Goal: Information Seeking & Learning: Check status

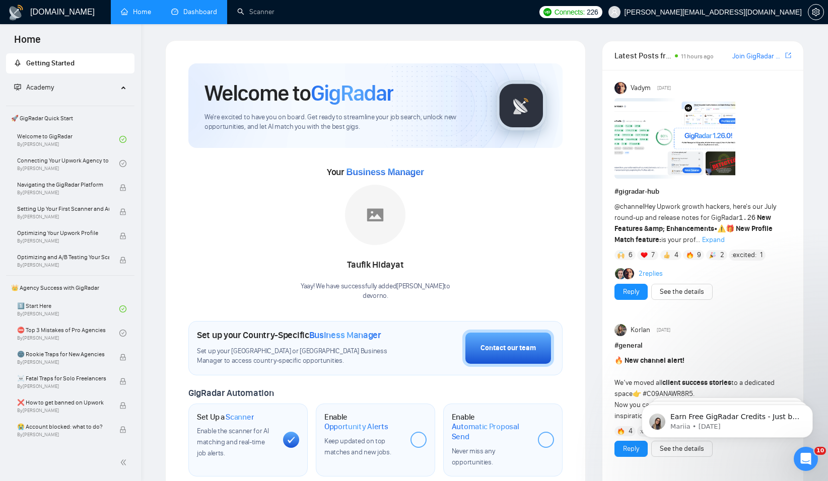
click at [205, 13] on link "Dashboard" at bounding box center [194, 12] width 46 height 9
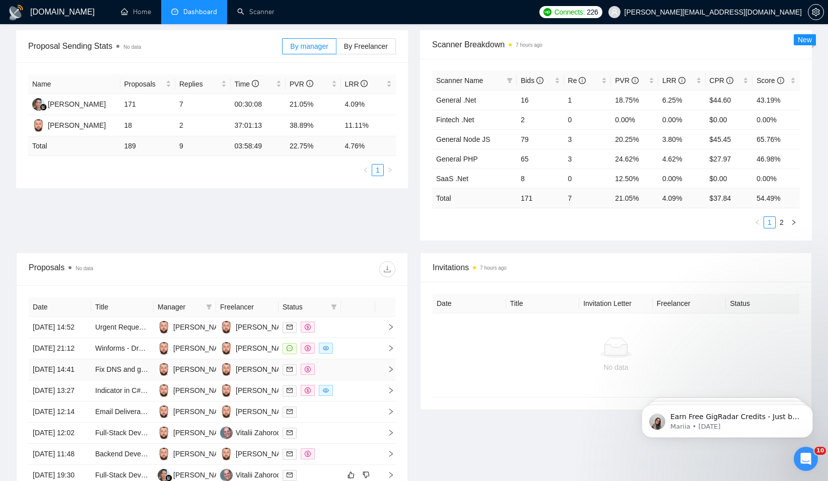
scroll to position [151, 0]
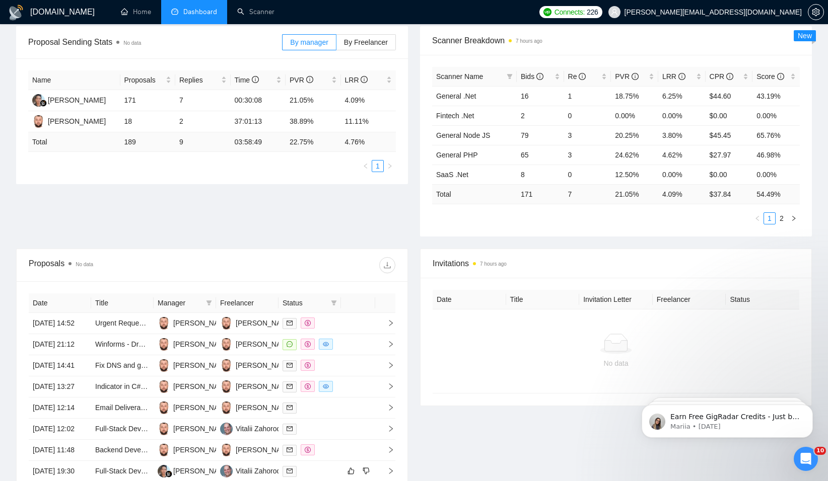
click at [201, 197] on div "Proposal Sending Stats No data By manager By Freelancer Name Proposals Replies …" at bounding box center [414, 137] width 808 height 223
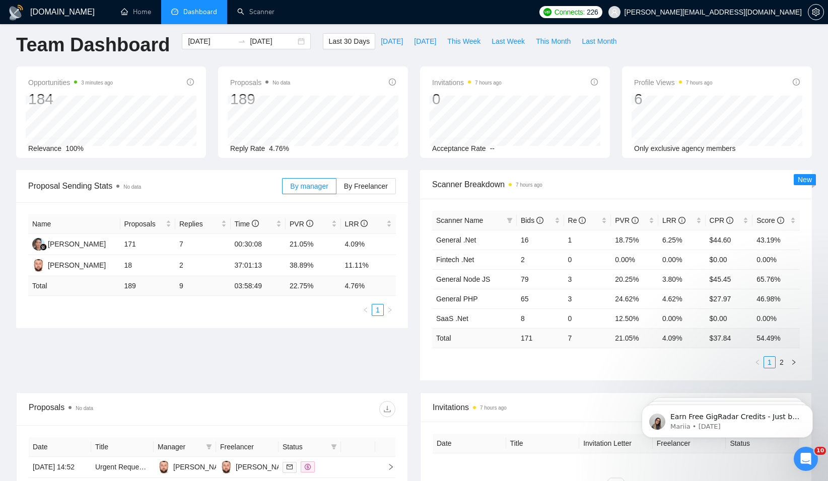
scroll to position [0, 0]
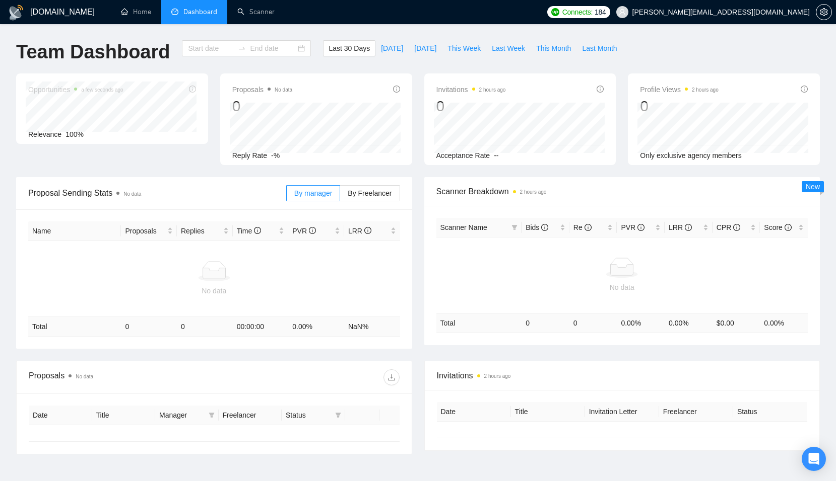
type input "[DATE]"
